Goal: Task Accomplishment & Management: Use online tool/utility

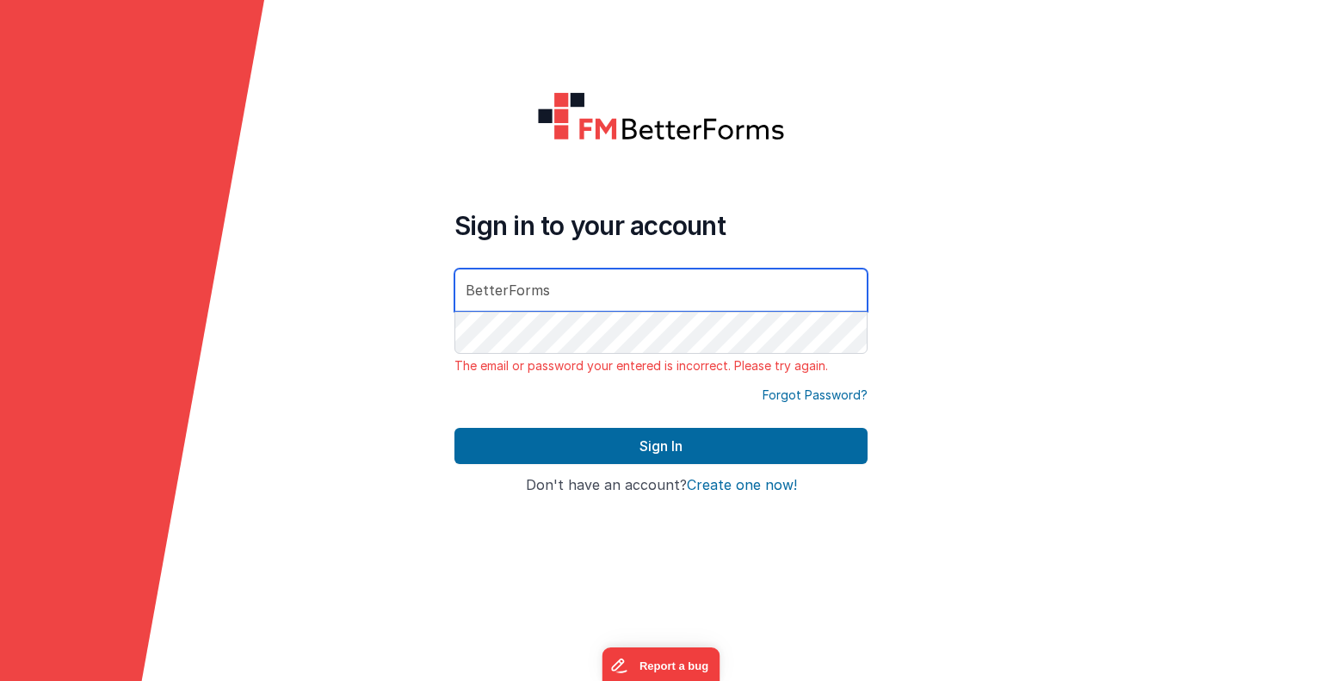
type input "[EMAIL_ADDRESS][DOMAIN_NAME]"
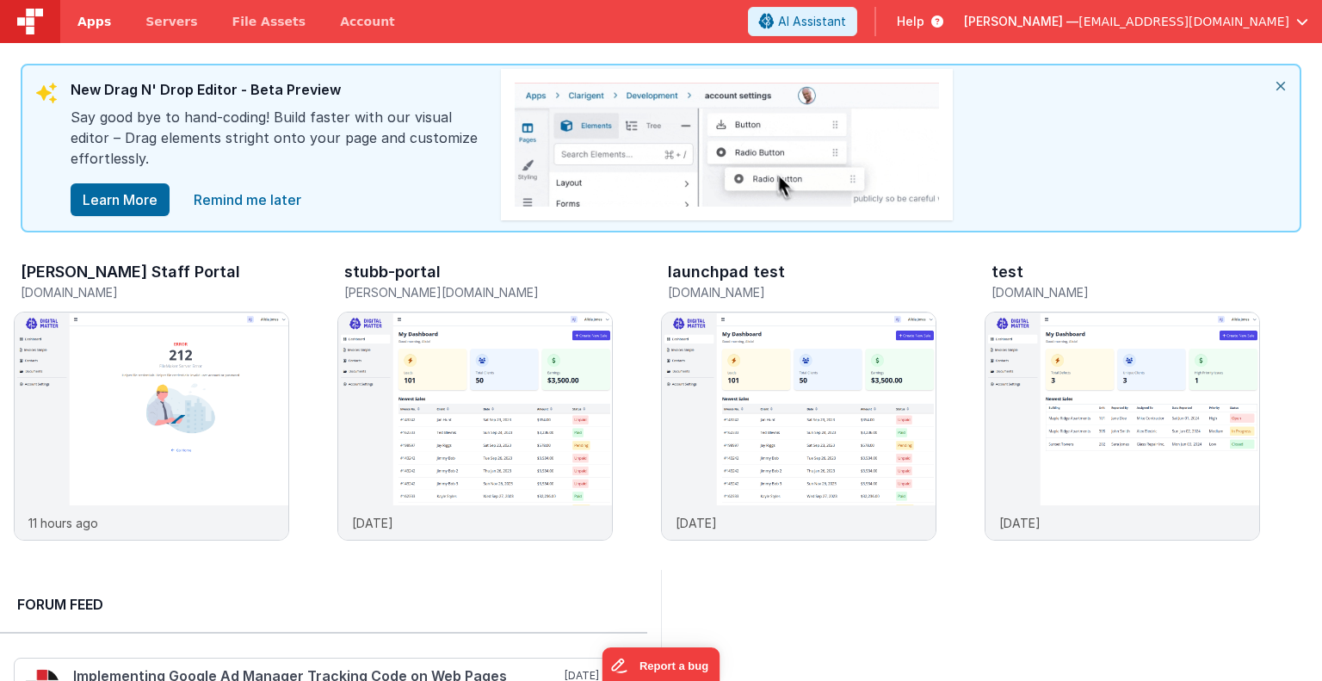
click at [96, 31] on link "Apps" at bounding box center [94, 21] width 68 height 43
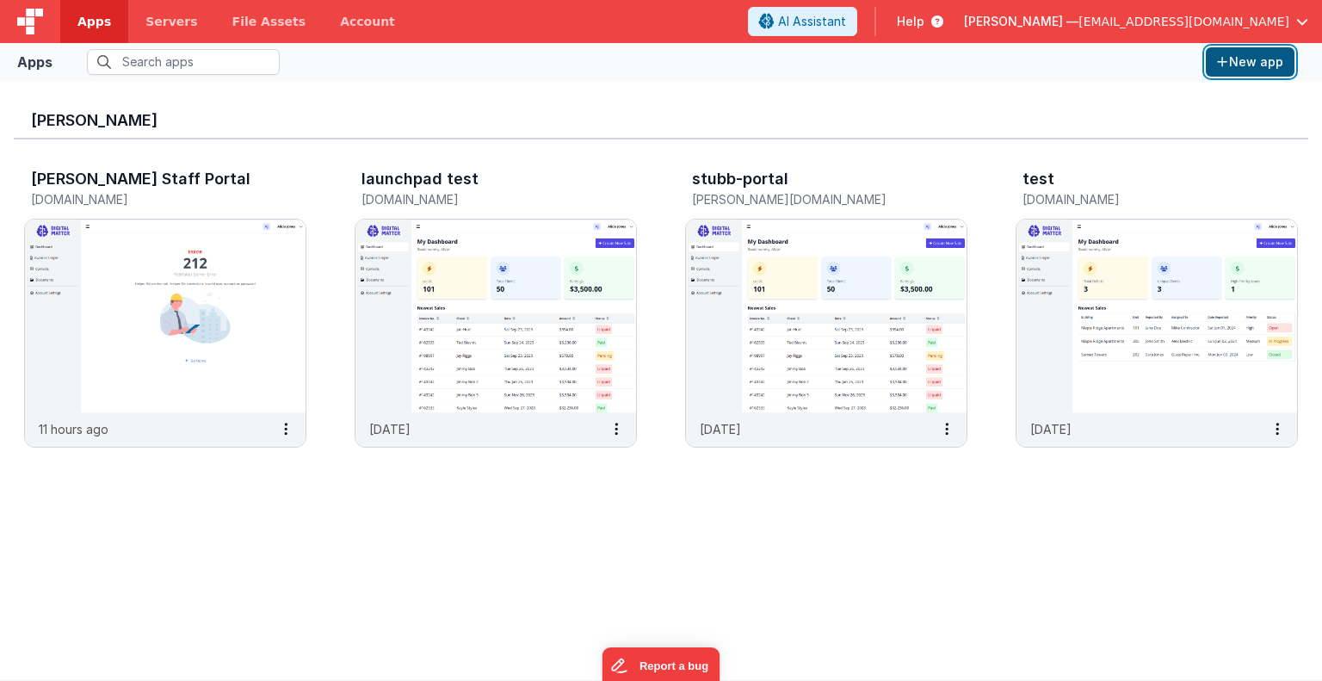
click at [1245, 59] on button "New app" at bounding box center [1250, 61] width 89 height 29
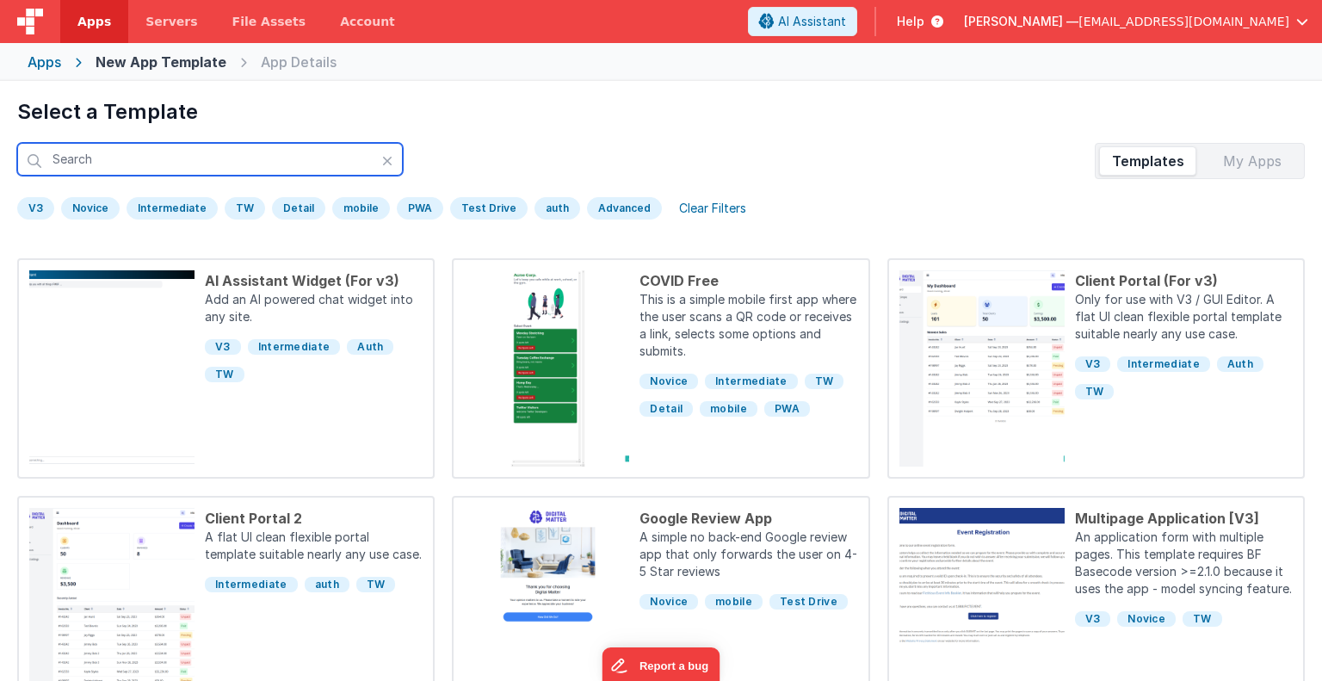
scroll to position [15, 0]
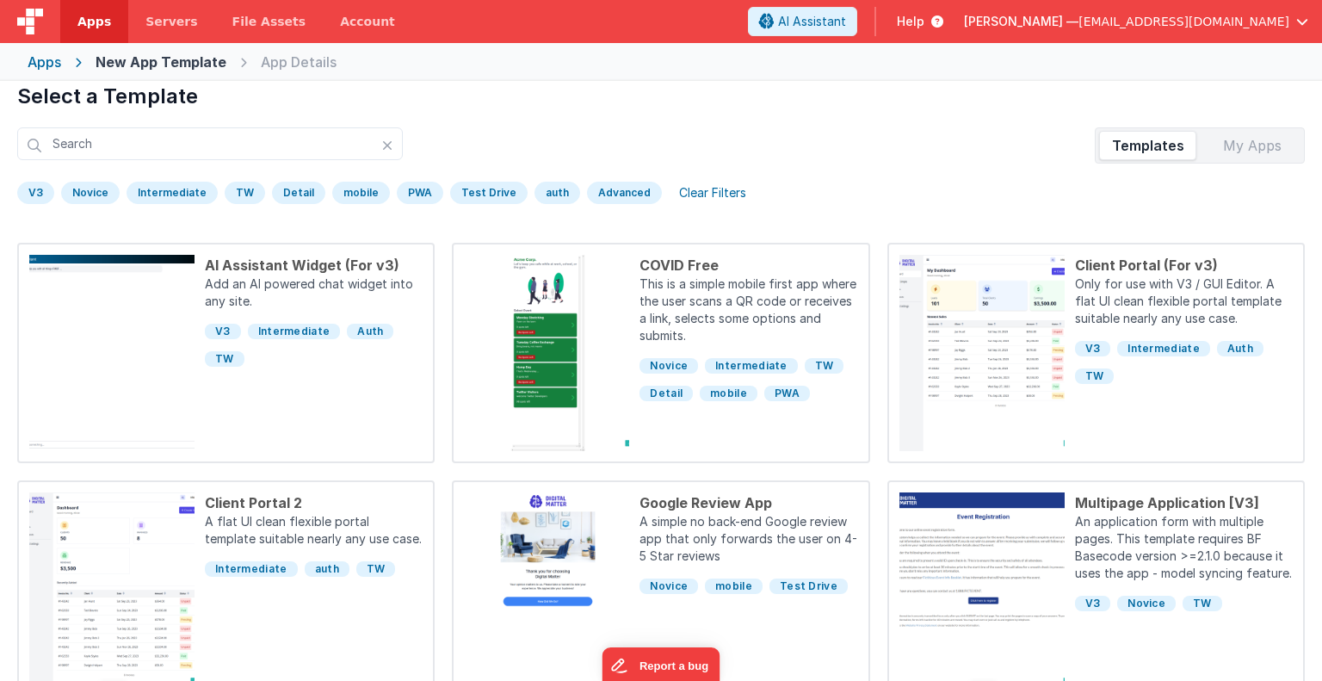
click at [32, 190] on div "V3" at bounding box center [35, 193] width 37 height 22
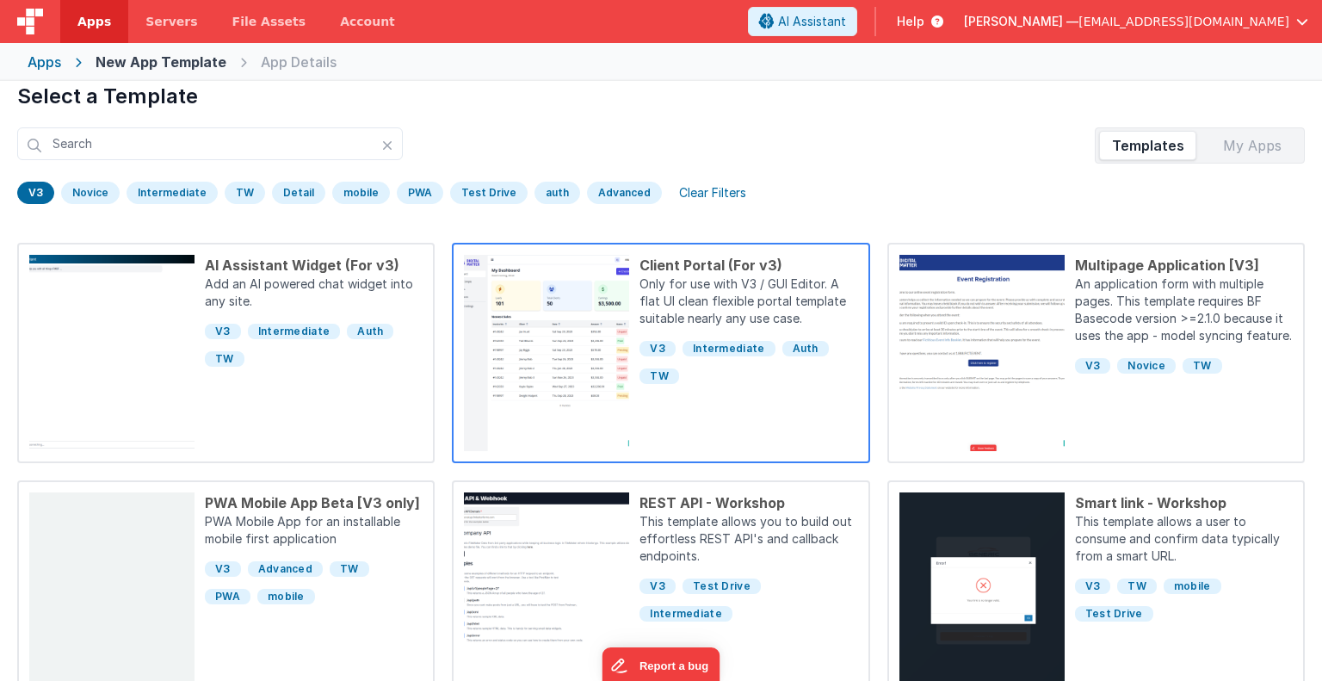
click at [675, 301] on p "Only for use with V3 / GUI Editor. A flat UI clean flexible portal template sui…" at bounding box center [749, 302] width 218 height 55
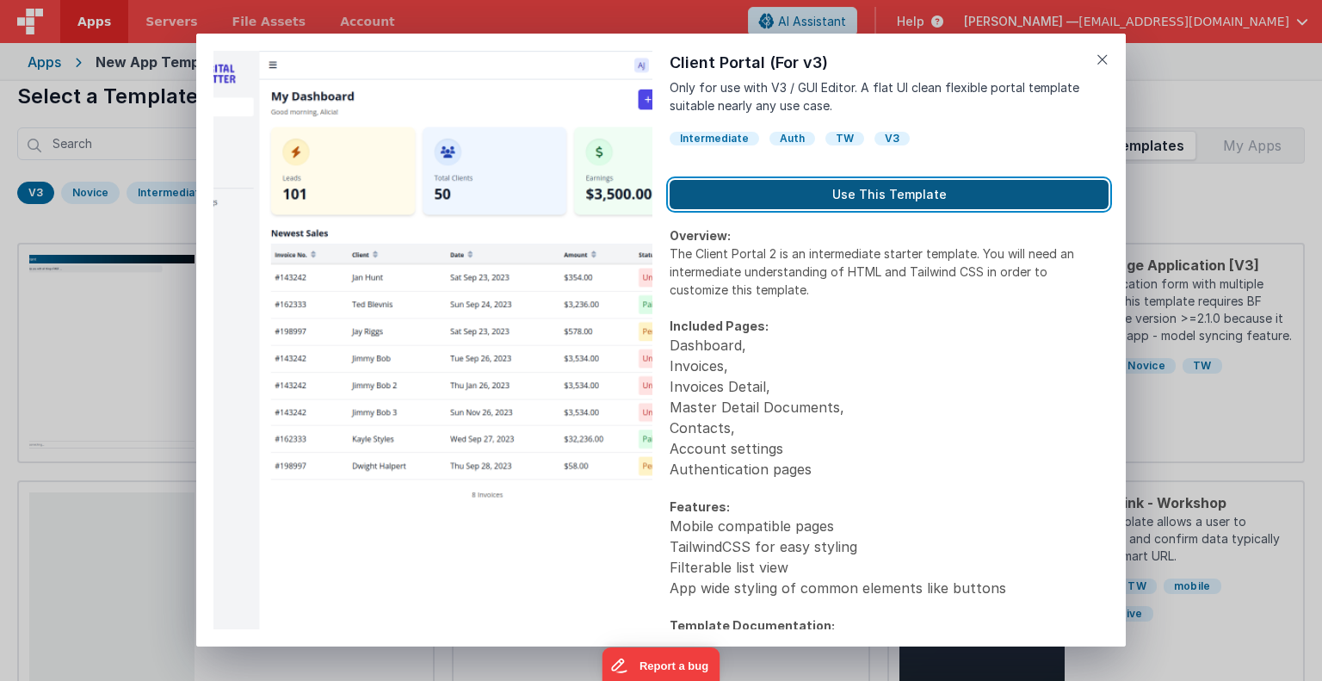
click at [809, 194] on button "Use This Template" at bounding box center [889, 194] width 439 height 29
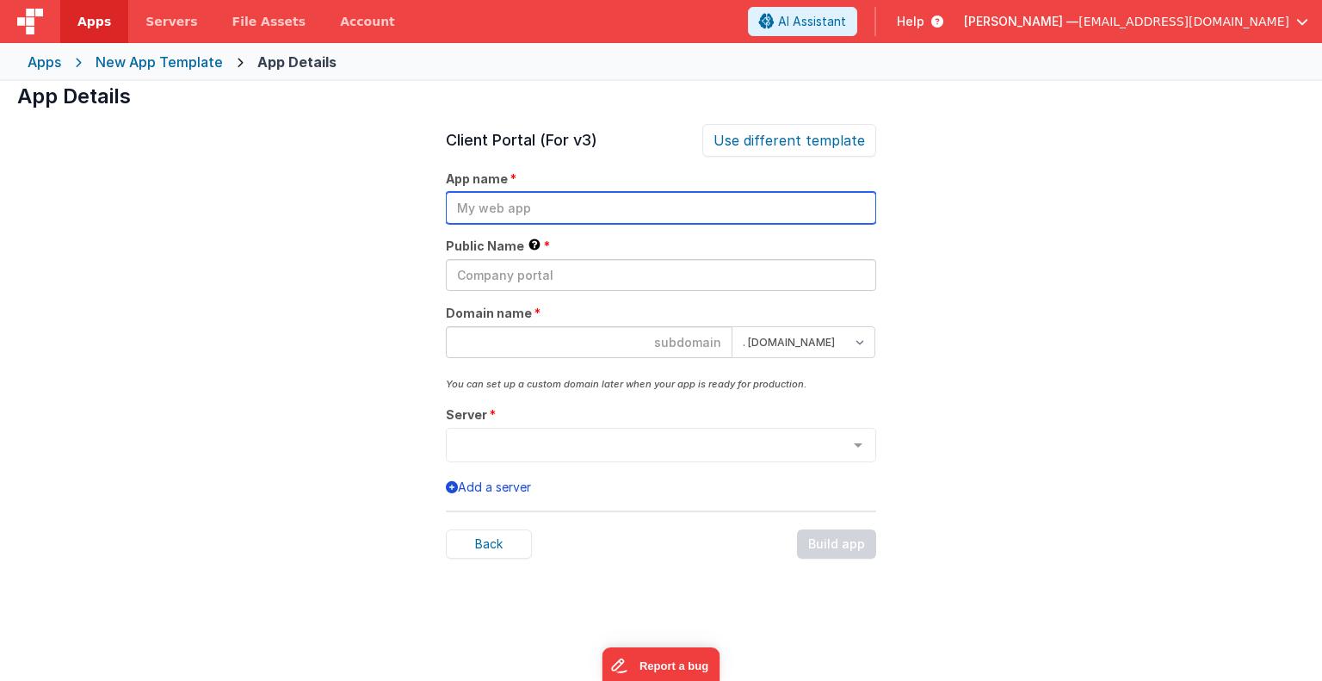
click at [547, 206] on input "text" at bounding box center [661, 208] width 430 height 32
type input "stubbers main"
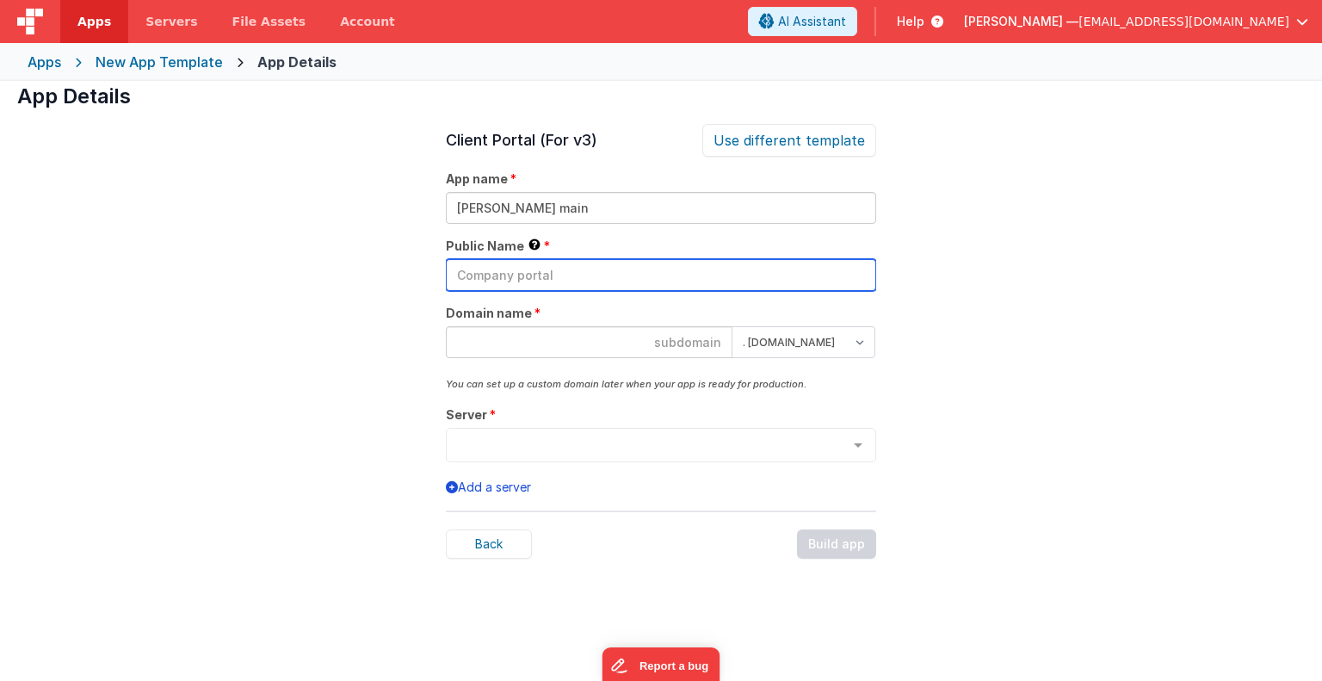
click at [489, 270] on input "text" at bounding box center [661, 275] width 430 height 32
type input "s"
type input "Stubbers"
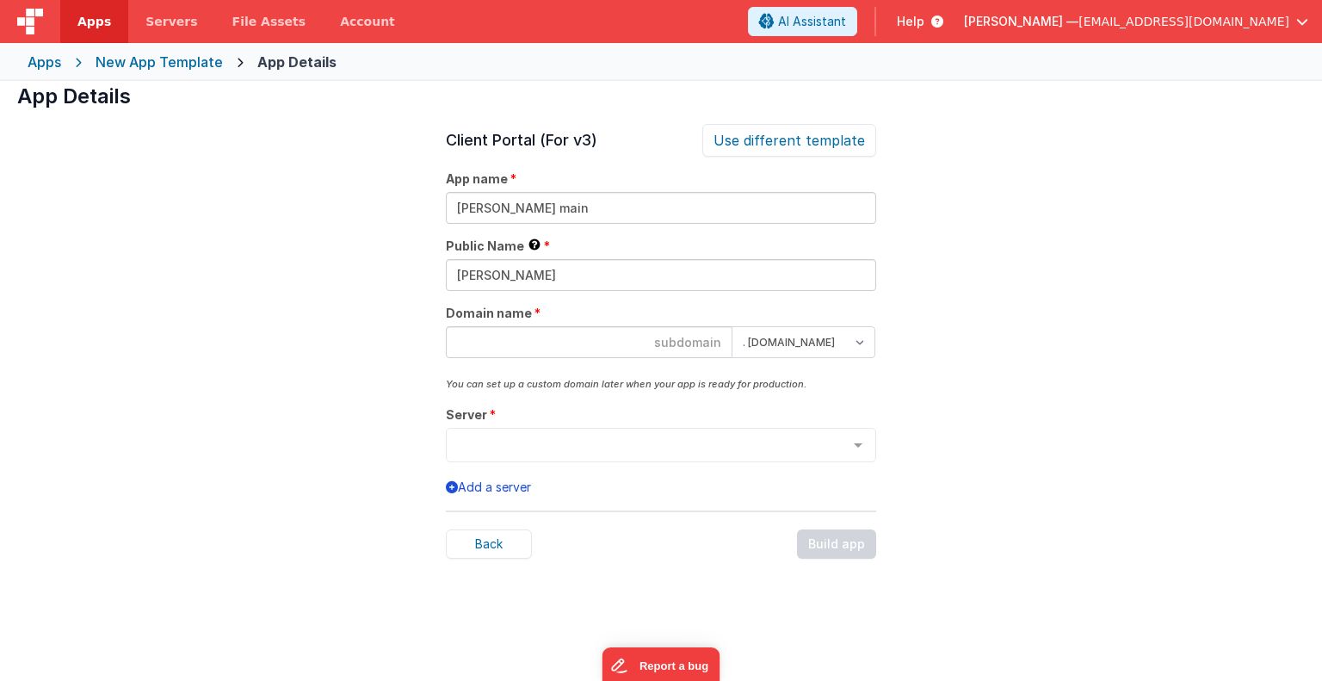
click at [611, 340] on input at bounding box center [589, 342] width 287 height 32
click at [689, 343] on input "stubbersqmdb" at bounding box center [589, 342] width 287 height 32
type input "stubbersqmdb"
click at [862, 340] on select ". clientportal.cloud . fmbetterforms.com" at bounding box center [804, 342] width 144 height 32
select select "clientportal.cloud"
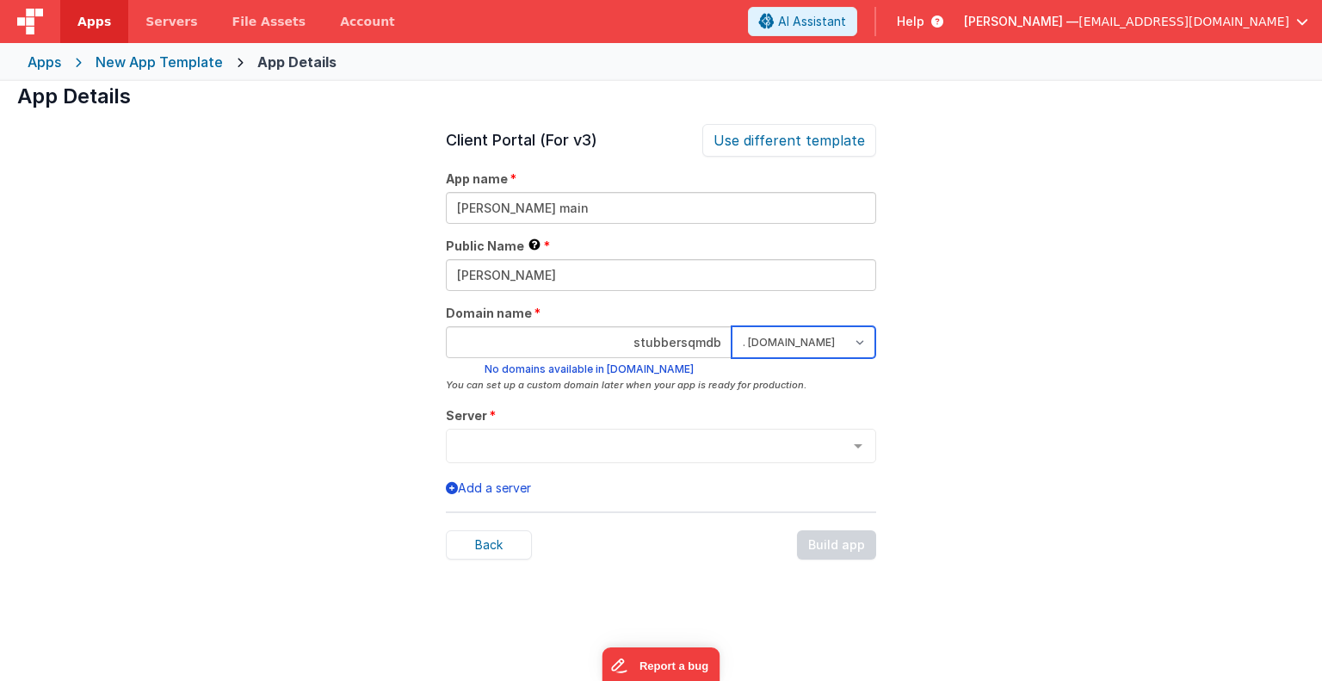
click at [732, 326] on select ". clientportal.cloud . fmbetterforms.com" at bounding box center [804, 342] width 144 height 32
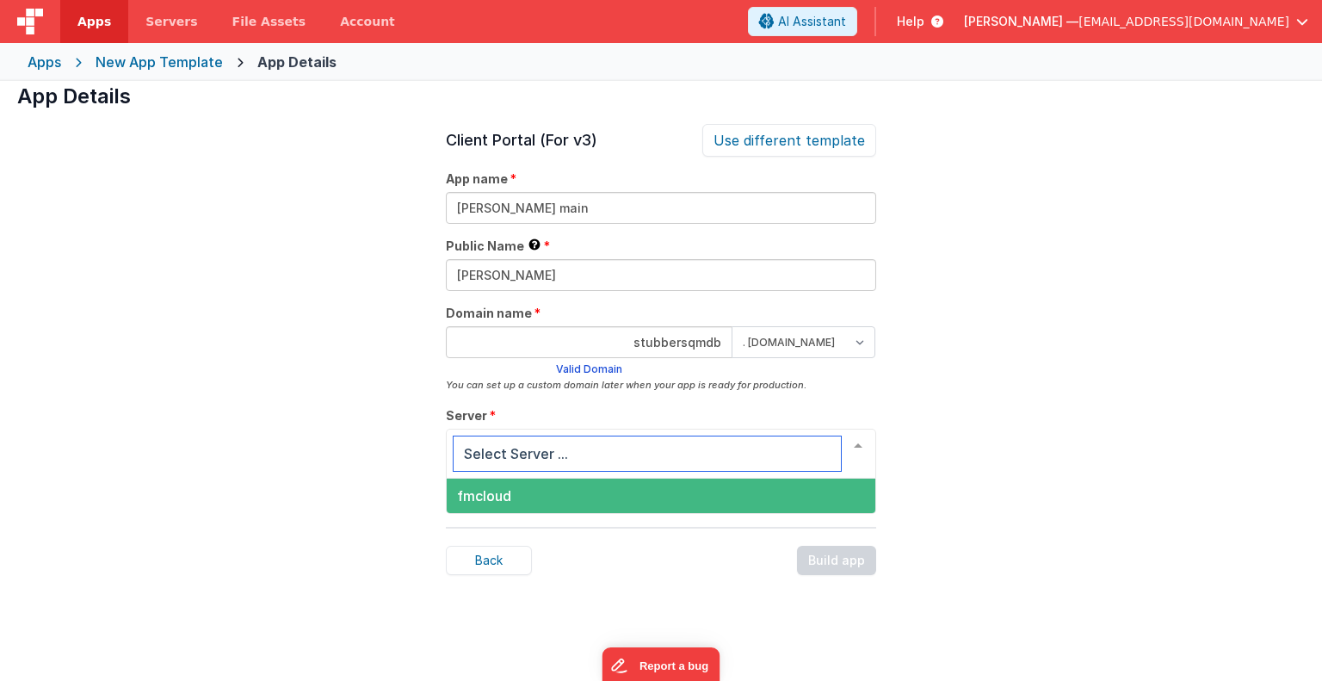
click at [860, 439] on div at bounding box center [858, 446] width 34 height 33
click at [801, 498] on span "fmcloud" at bounding box center [661, 496] width 429 height 34
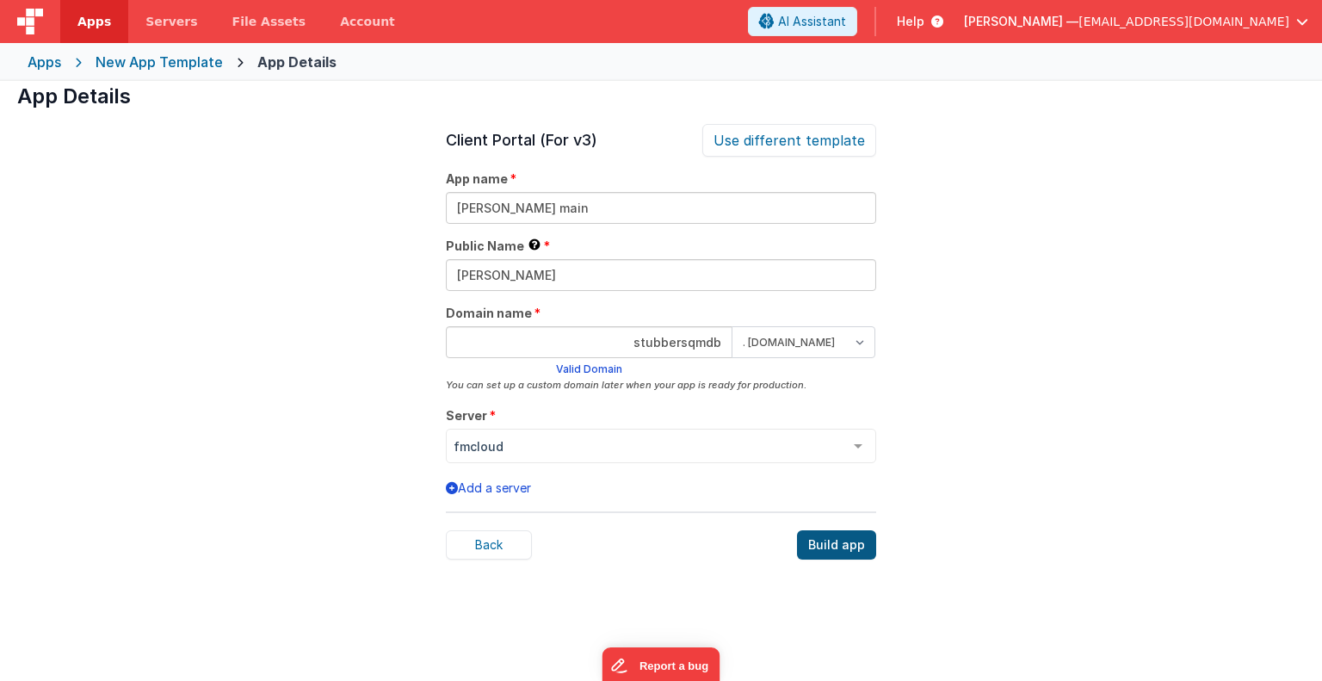
click at [850, 531] on div "Build app" at bounding box center [836, 544] width 79 height 29
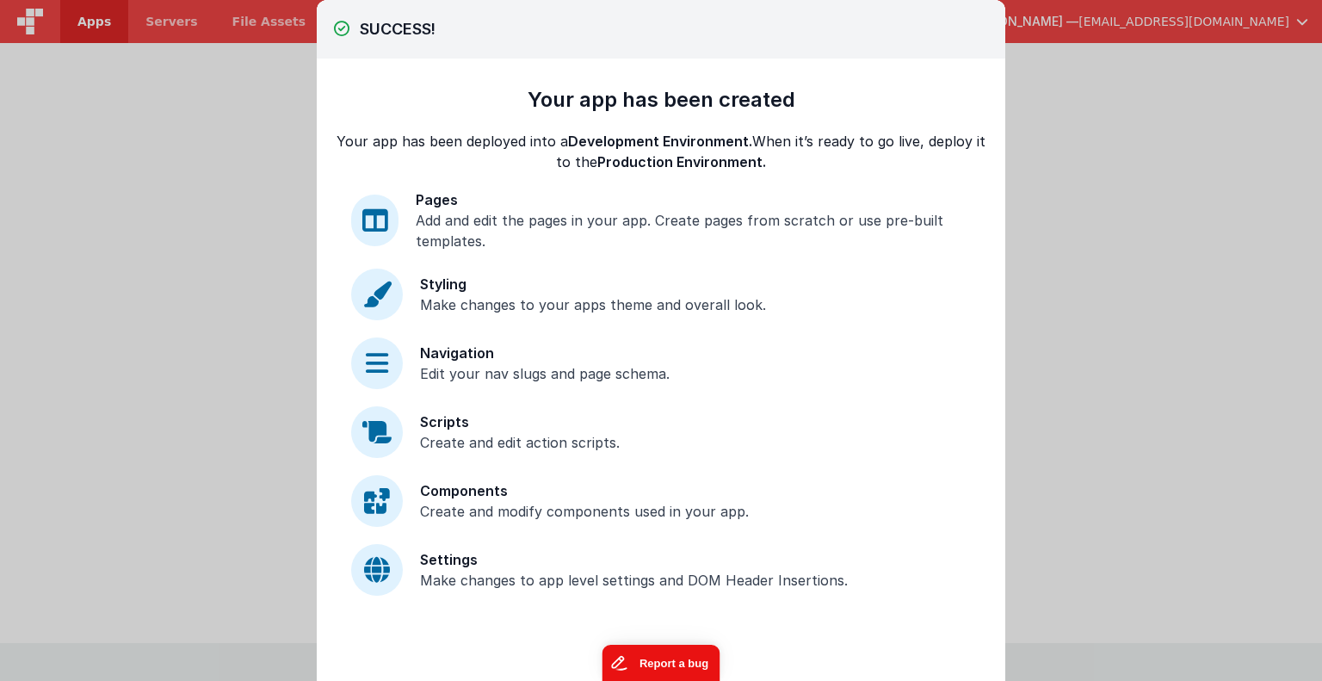
click at [687, 649] on button "Report a bug" at bounding box center [661, 663] width 118 height 36
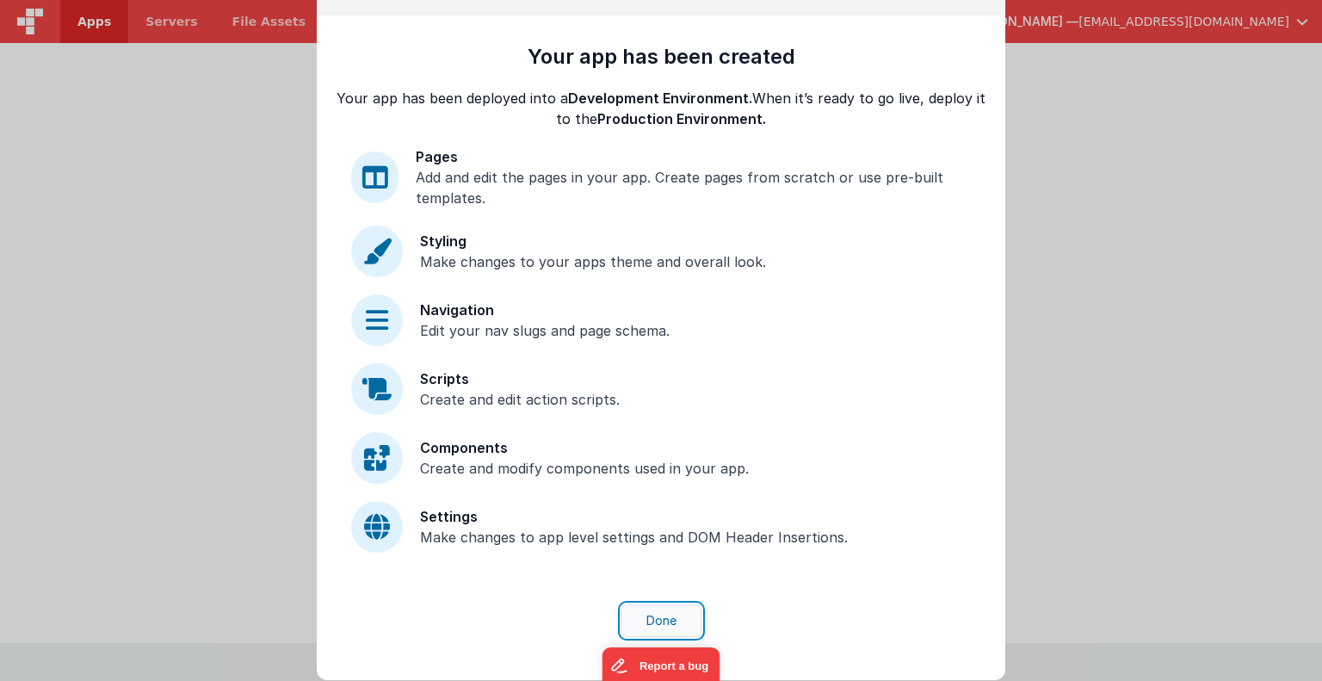
click at [668, 619] on button "Done" at bounding box center [662, 620] width 80 height 33
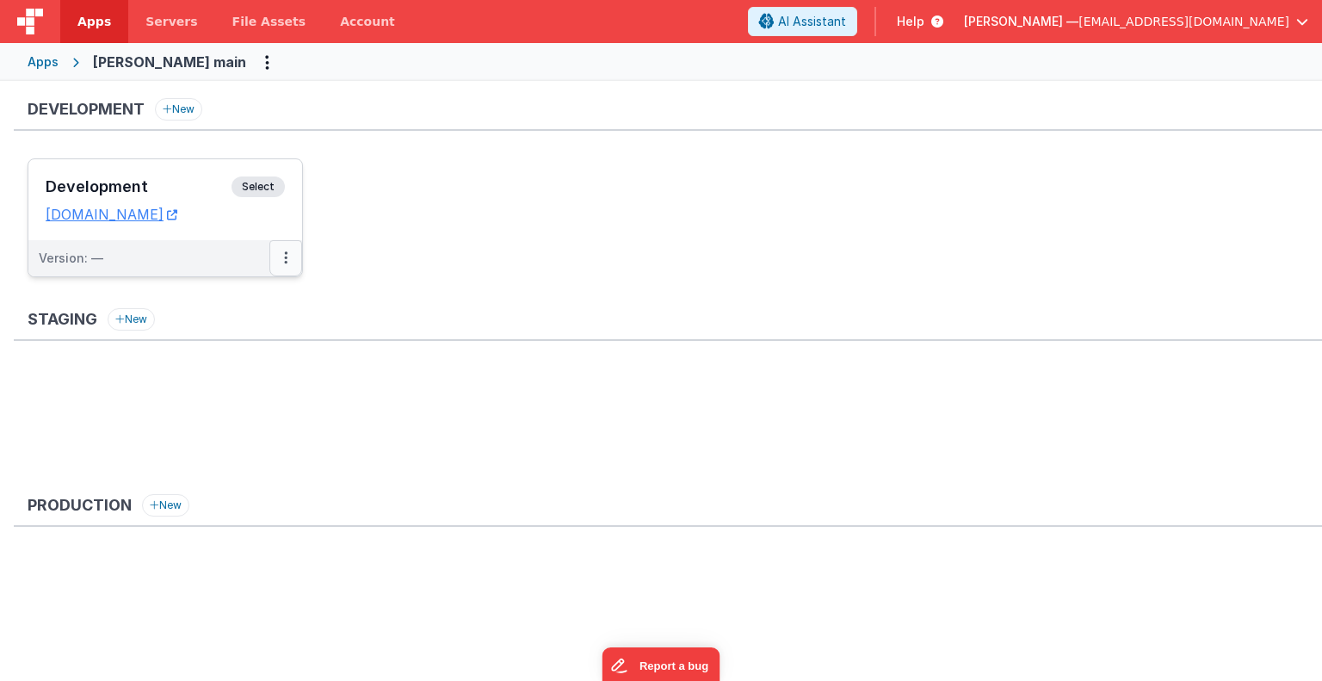
click at [286, 257] on icon at bounding box center [285, 257] width 3 height 1
click at [250, 300] on link "Edit" at bounding box center [227, 296] width 152 height 31
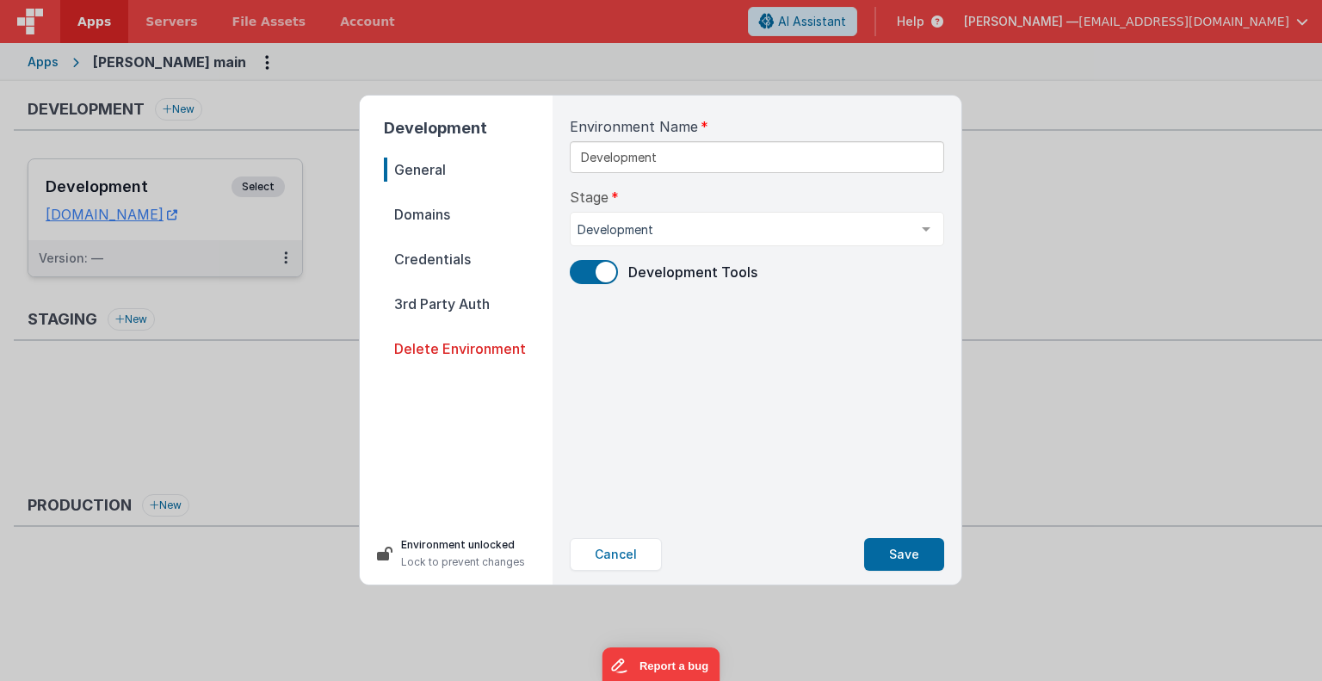
click at [450, 256] on span "Credentials" at bounding box center [468, 259] width 169 height 24
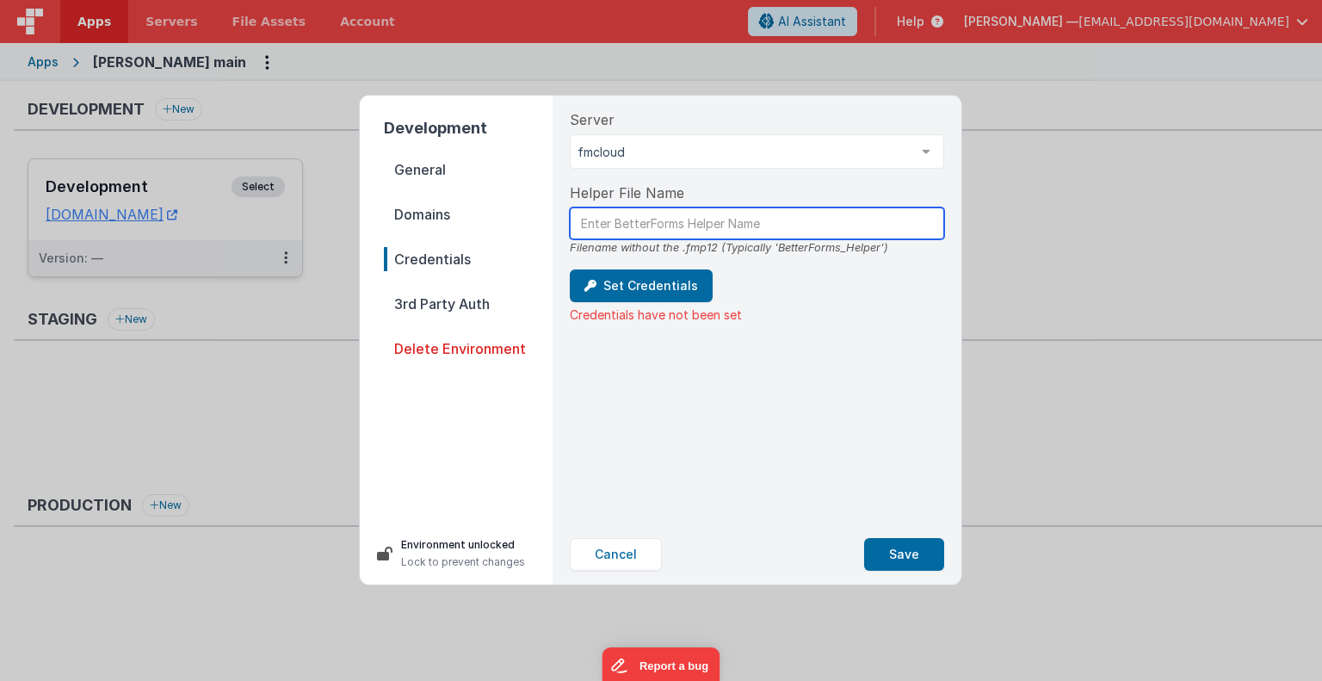
click at [635, 220] on input "text" at bounding box center [757, 223] width 374 height 32
type input "BetterForms_Helper"
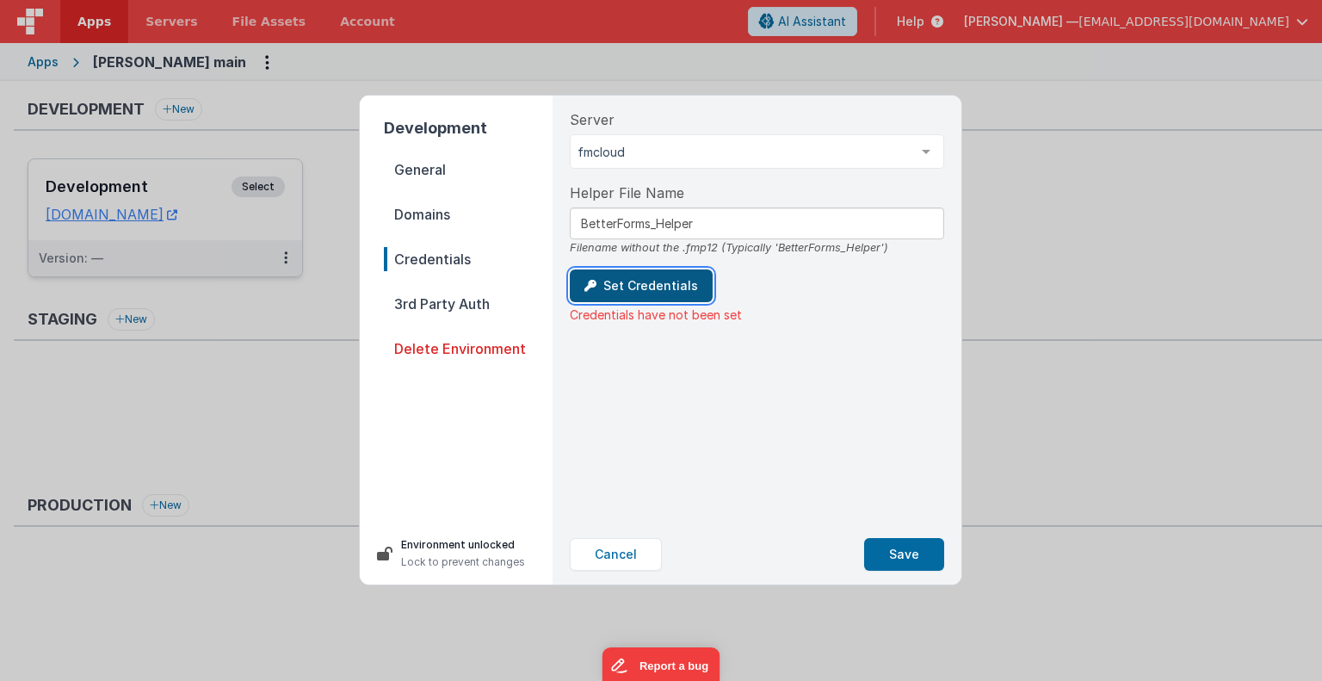
click at [626, 275] on button "Set Credentials" at bounding box center [641, 285] width 143 height 33
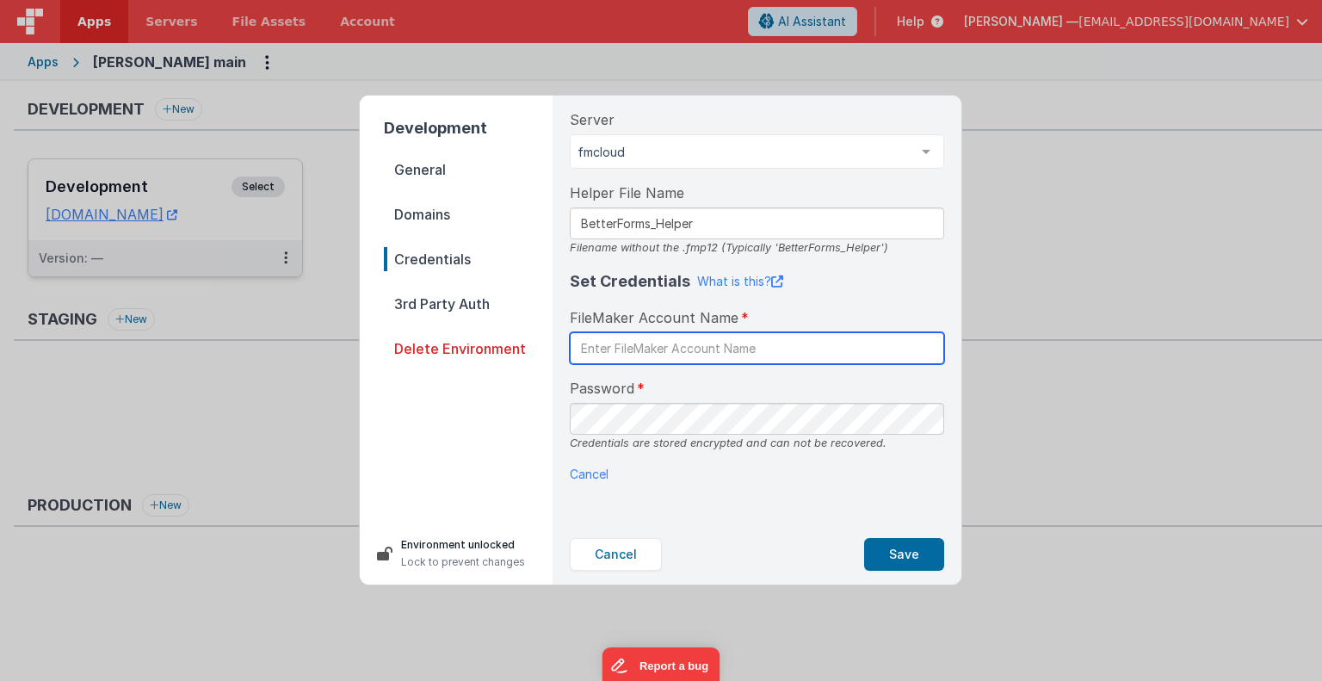
click at [620, 347] on input "text" at bounding box center [757, 348] width 374 height 32
type input "BetterForms"
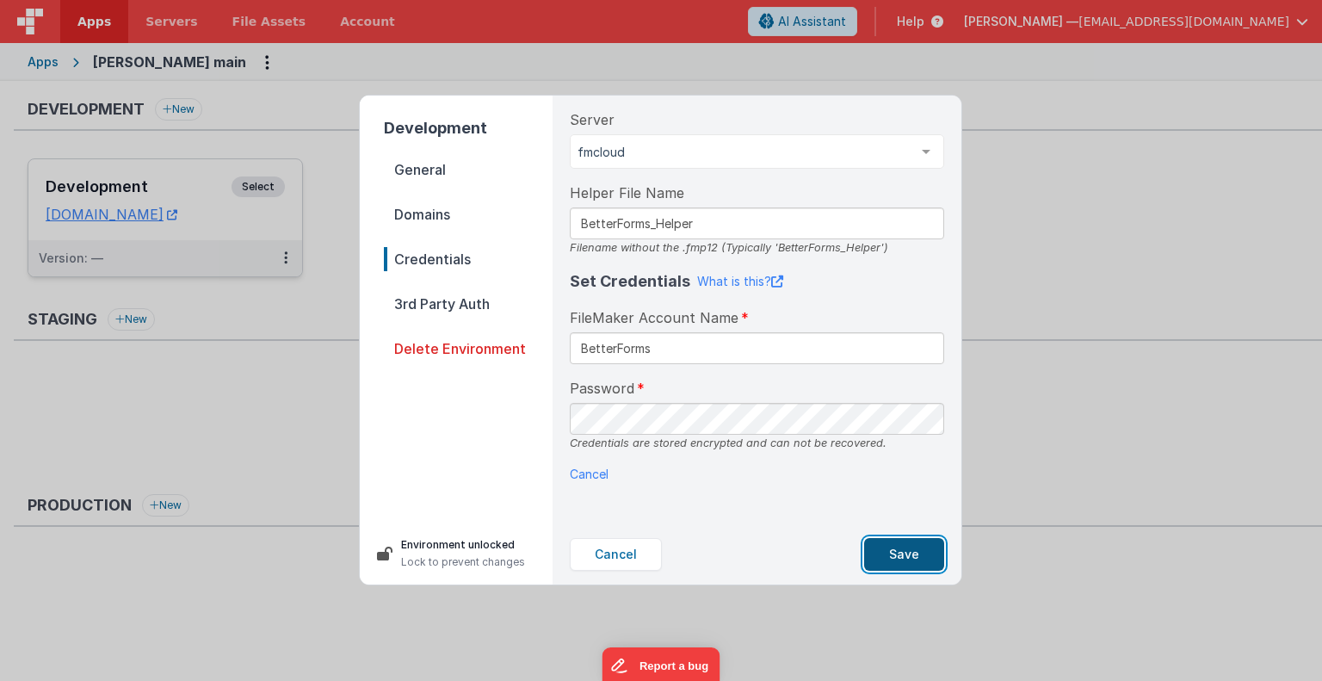
click at [910, 560] on button "Save" at bounding box center [904, 554] width 80 height 33
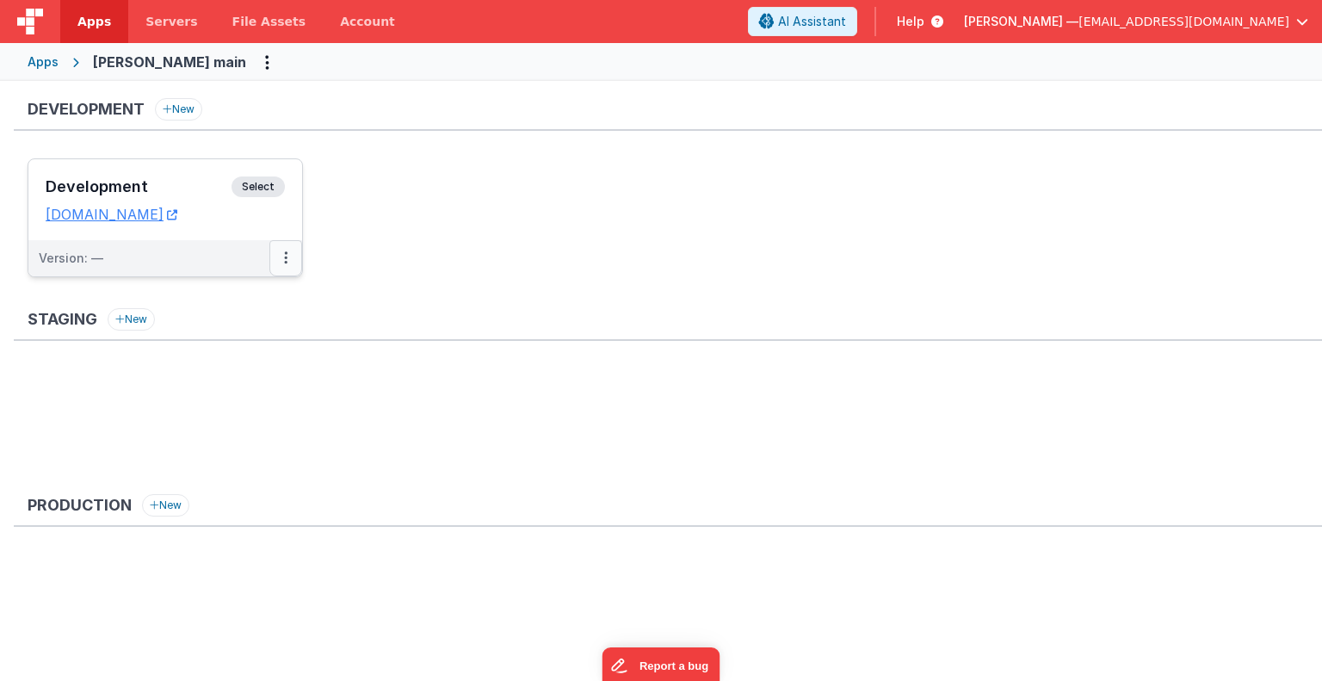
click at [289, 252] on button at bounding box center [285, 258] width 33 height 36
click at [243, 302] on link "Edit" at bounding box center [227, 296] width 152 height 31
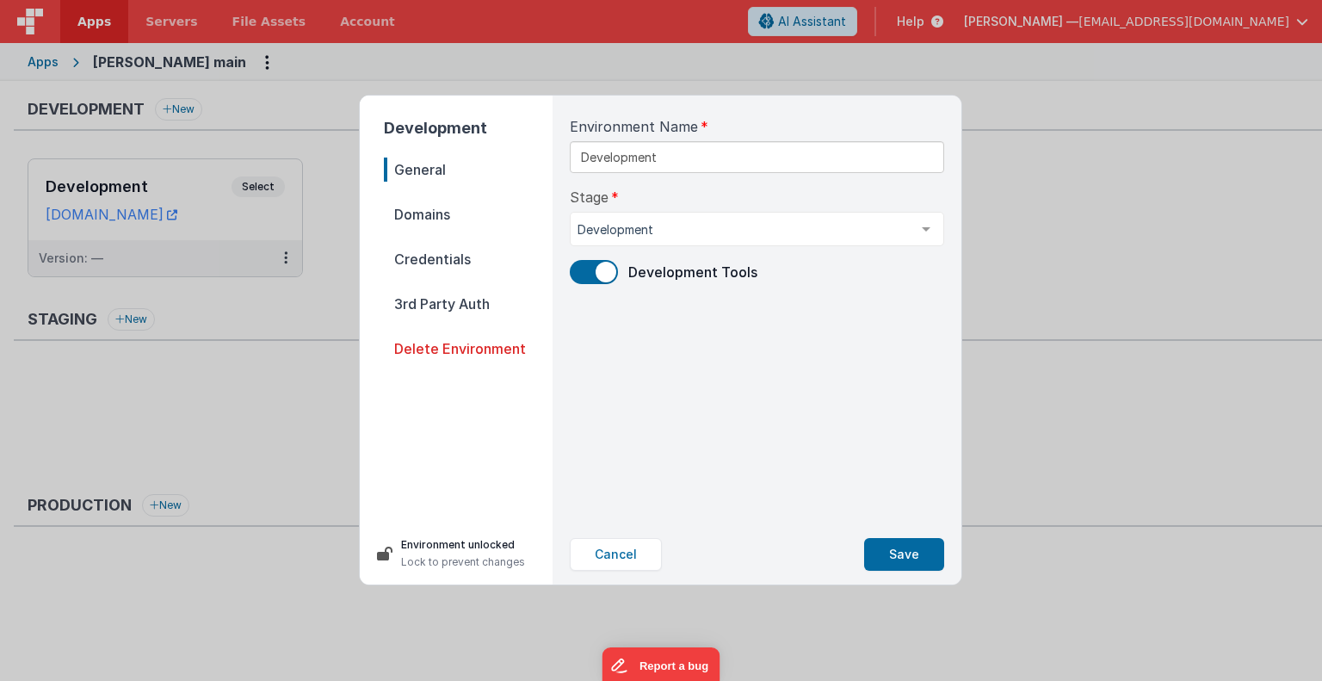
click at [431, 261] on span "Credentials" at bounding box center [468, 259] width 169 height 24
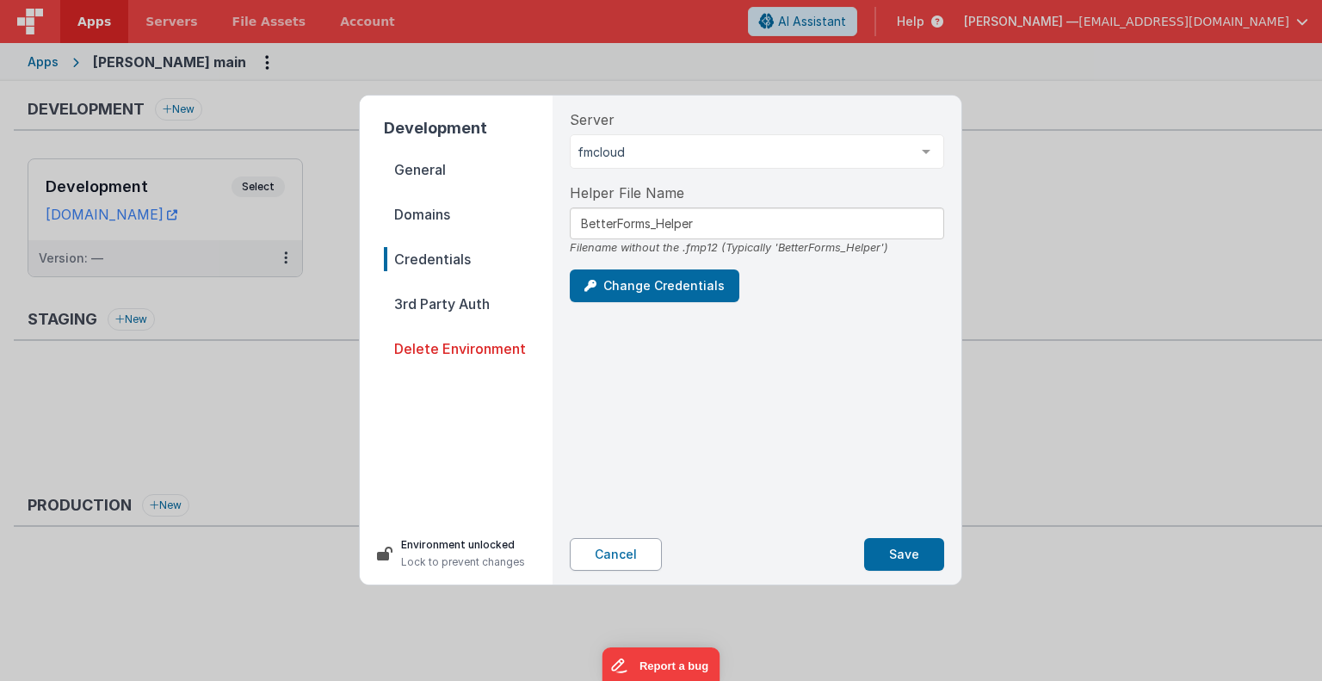
click at [638, 557] on button "Cancel" at bounding box center [616, 554] width 92 height 33
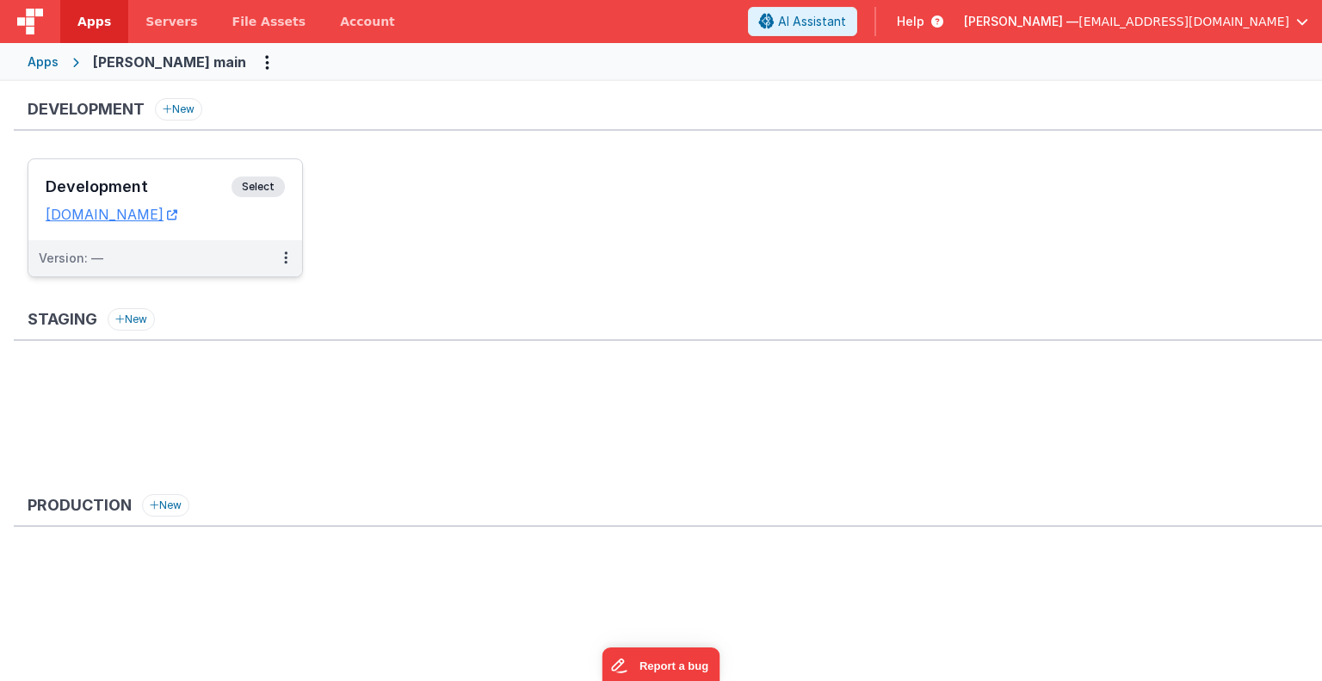
click at [263, 183] on span "Select" at bounding box center [258, 186] width 53 height 21
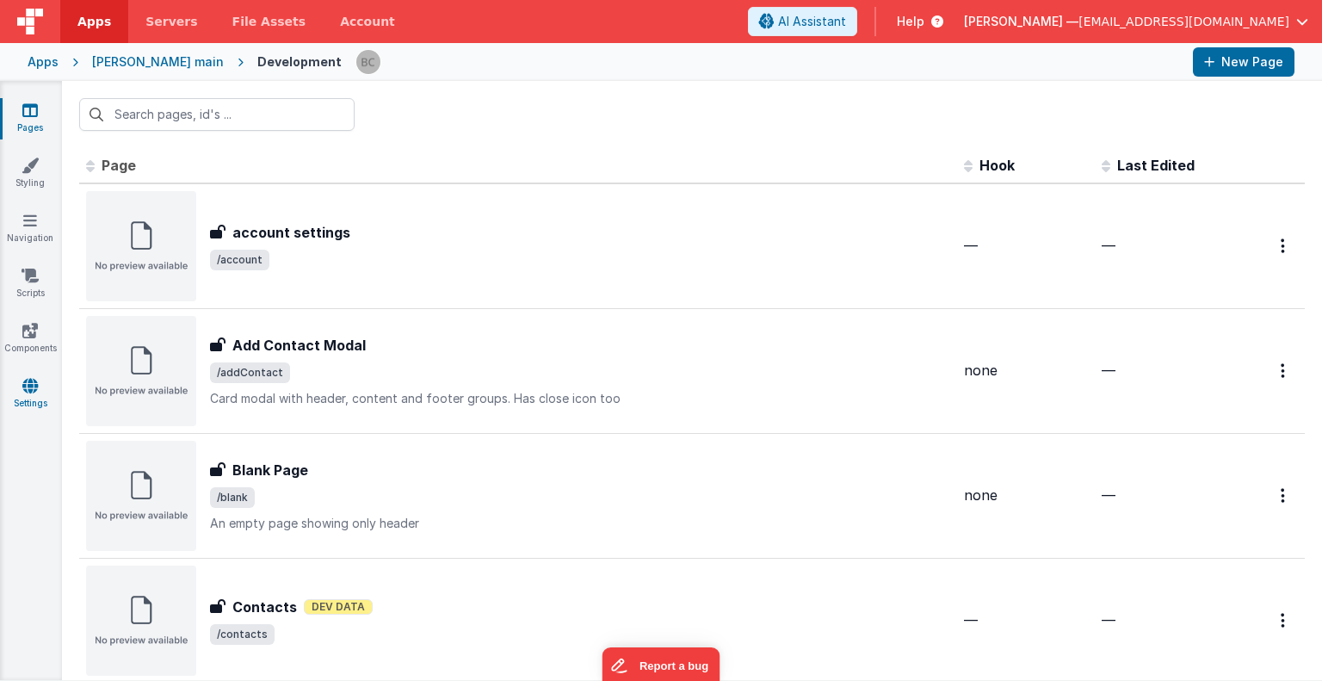
click at [38, 380] on link "Settings" at bounding box center [30, 394] width 62 height 34
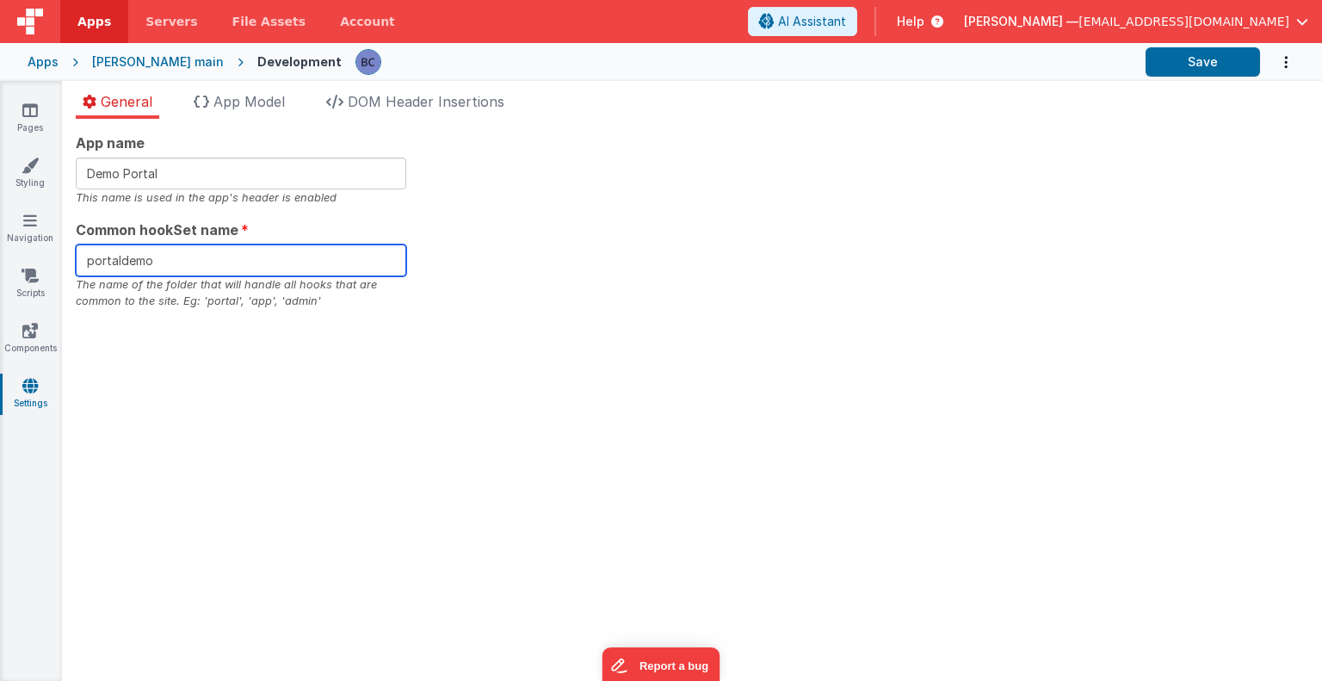
click at [178, 260] on input "portaldemo" at bounding box center [241, 260] width 331 height 32
type input "p"
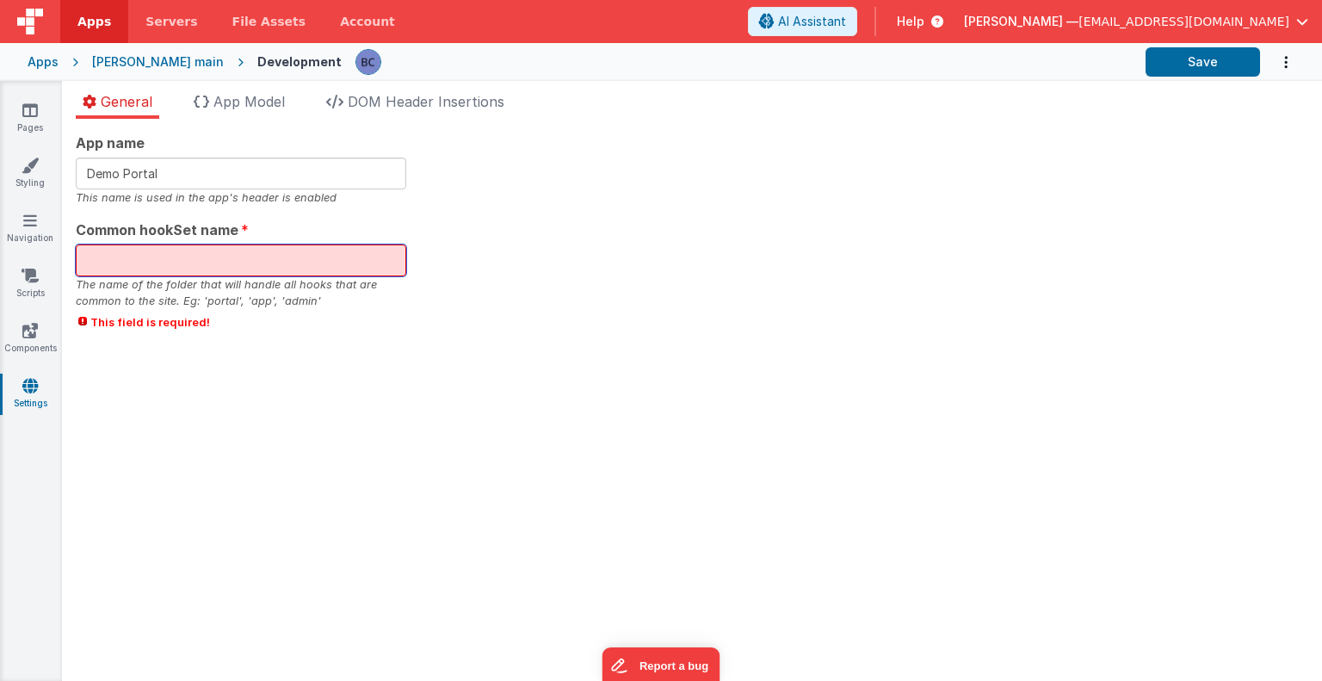
click at [234, 257] on input "text" at bounding box center [241, 260] width 331 height 32
paste input "templatesmartlink"
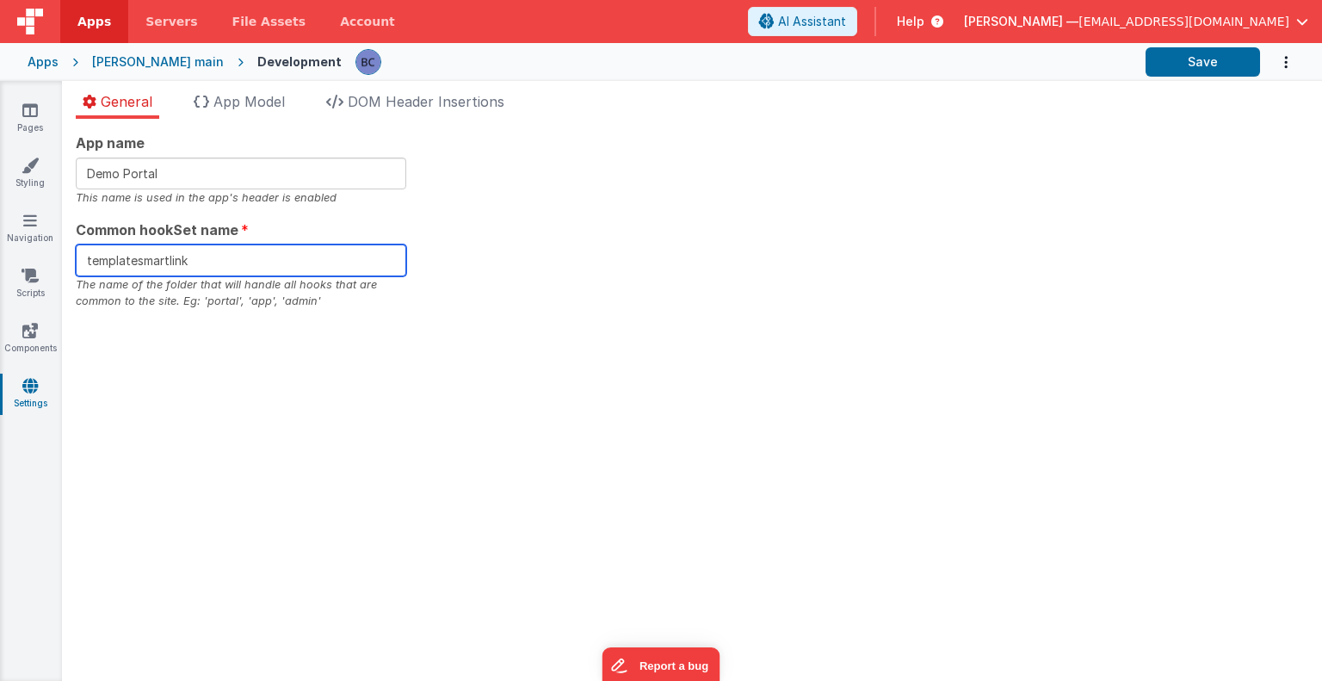
type input "templatesmartlink"
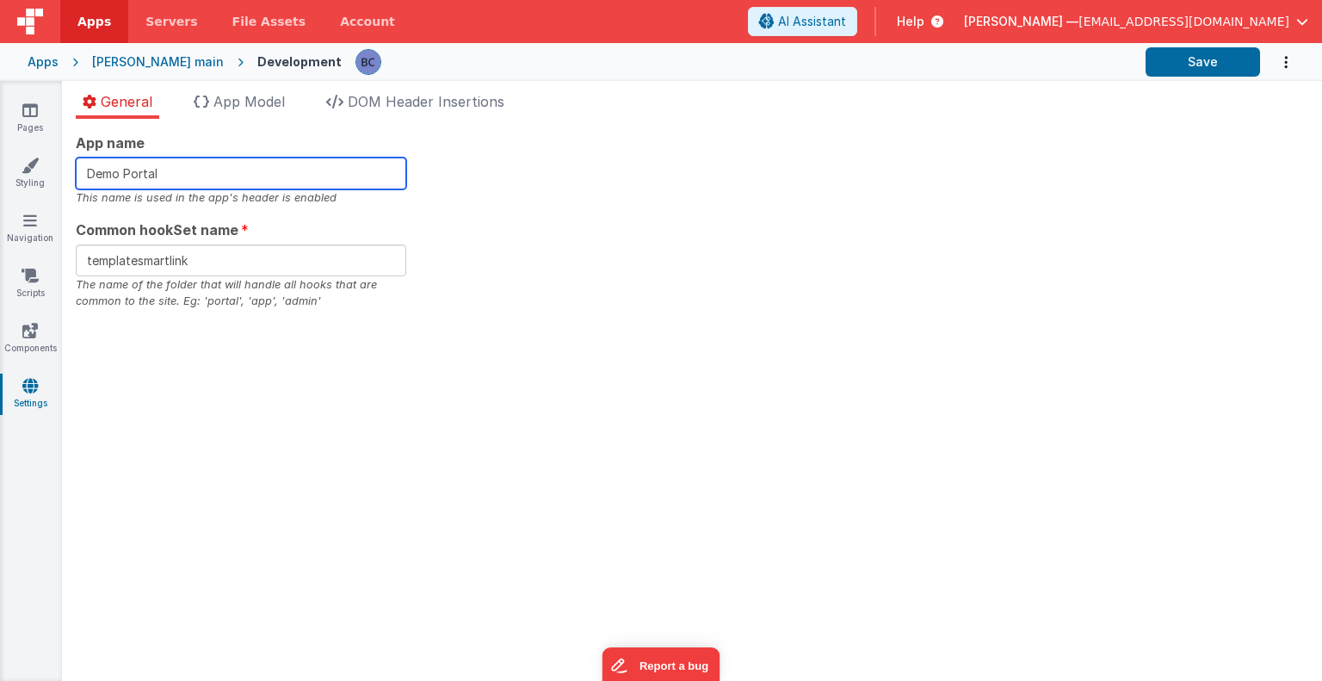
click at [185, 175] on input "Demo Portal" at bounding box center [241, 174] width 331 height 32
type input "D"
type input "stubbers_main"
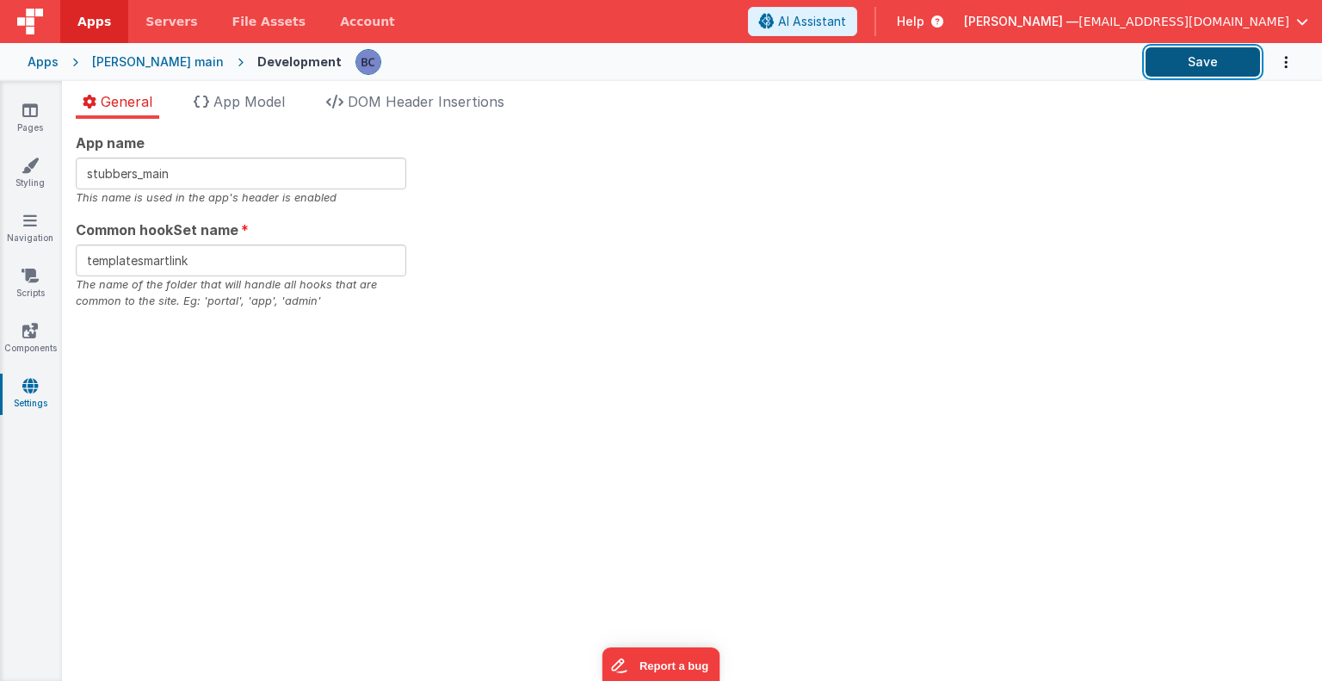
click at [1168, 53] on button "Save" at bounding box center [1203, 61] width 114 height 29
click at [1231, 64] on button "Save" at bounding box center [1203, 61] width 114 height 29
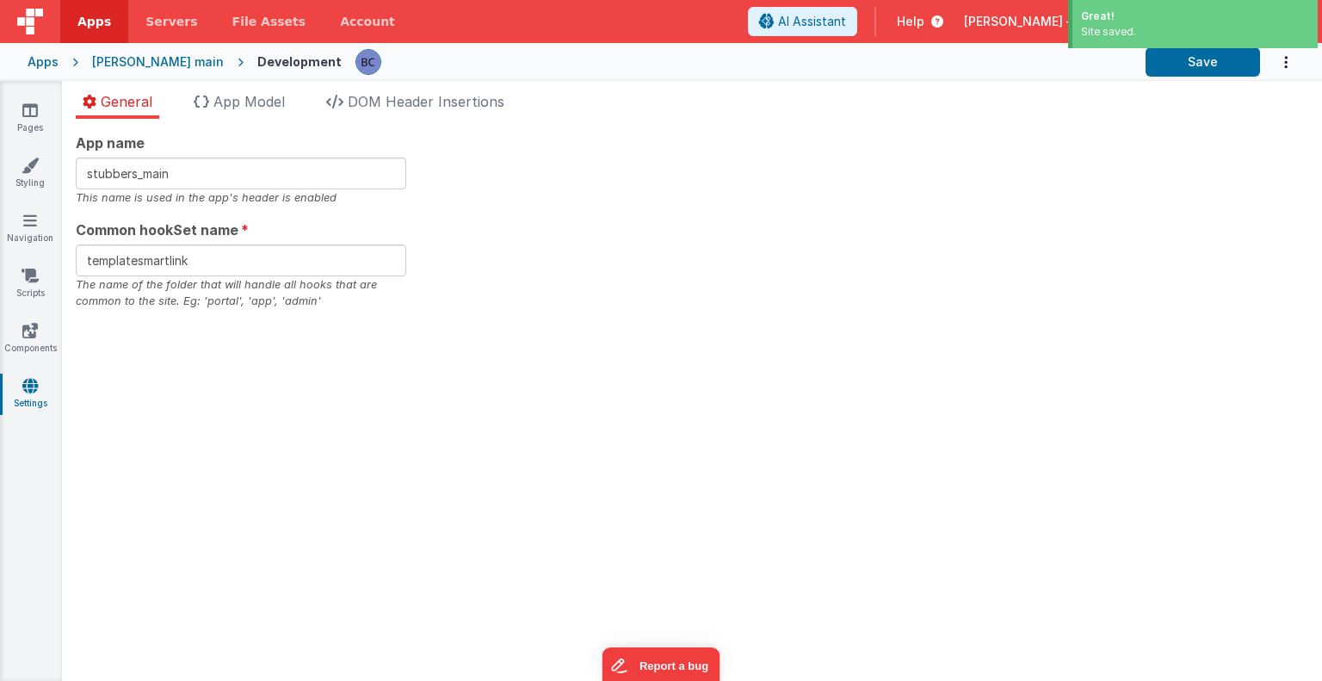
click at [128, 58] on div "stubbers main" at bounding box center [158, 61] width 132 height 17
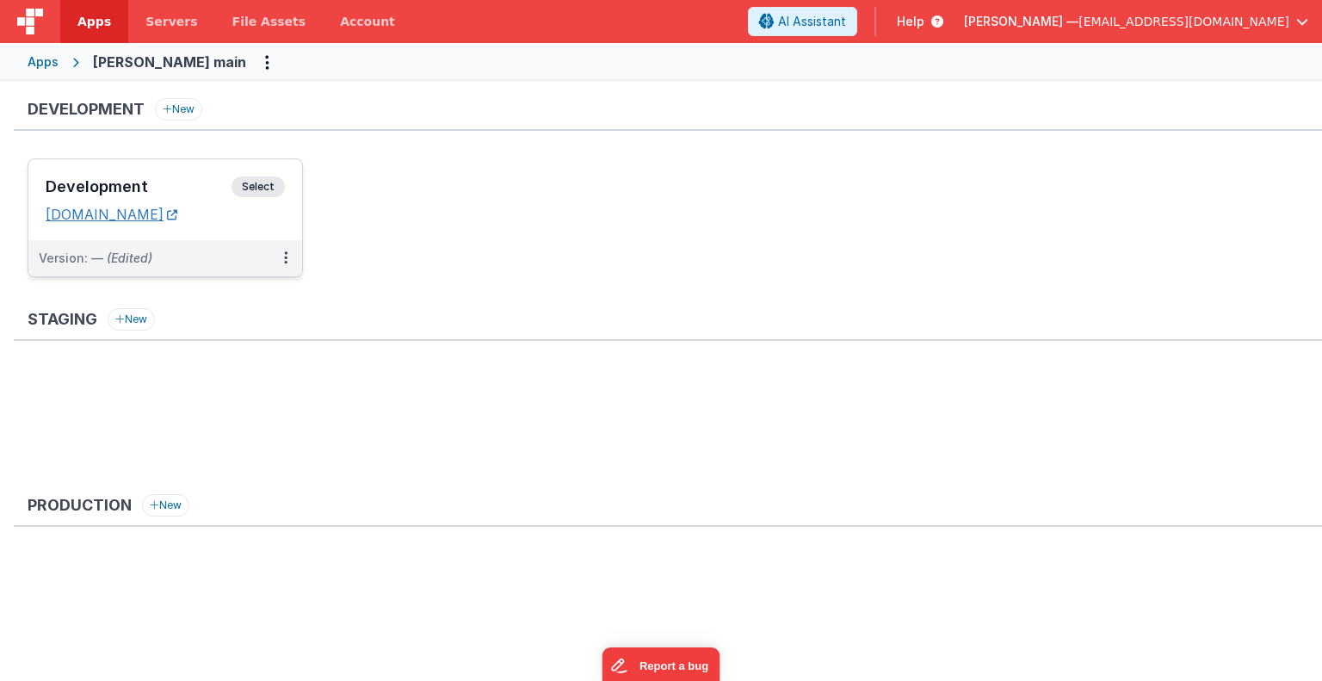
click at [177, 211] on link "stubbersqmdb.clientportal.cloud" at bounding box center [112, 214] width 132 height 17
click at [177, 213] on link "stubbersqmdb.clientportal.cloud" at bounding box center [112, 214] width 132 height 17
click at [177, 215] on link "stubbersqmdb.clientportal.cloud" at bounding box center [112, 214] width 132 height 17
